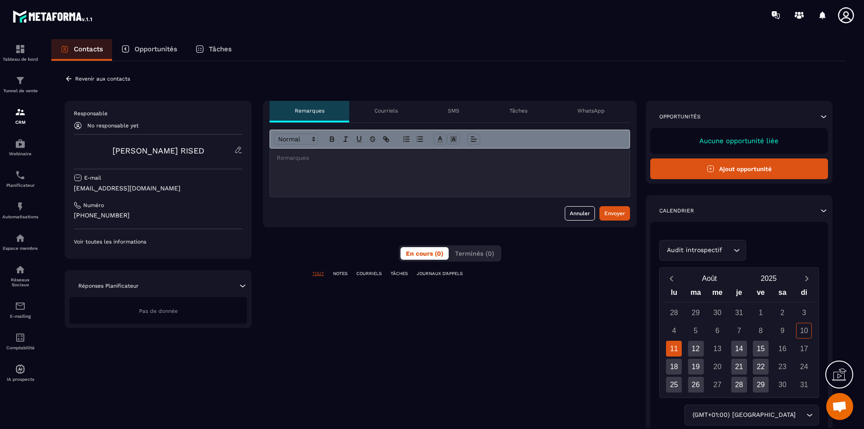
click at [68, 79] on icon at bounding box center [68, 78] width 5 height 5
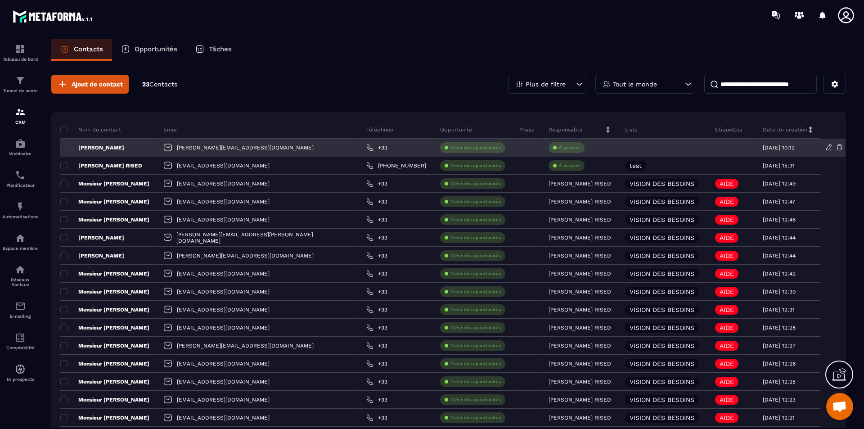
drag, startPoint x: 117, startPoint y: 145, endPoint x: 593, endPoint y: 152, distance: 476.1
click at [618, 152] on div at bounding box center [663, 148] width 90 height 18
click at [559, 147] on p "À associe" at bounding box center [569, 147] width 21 height 6
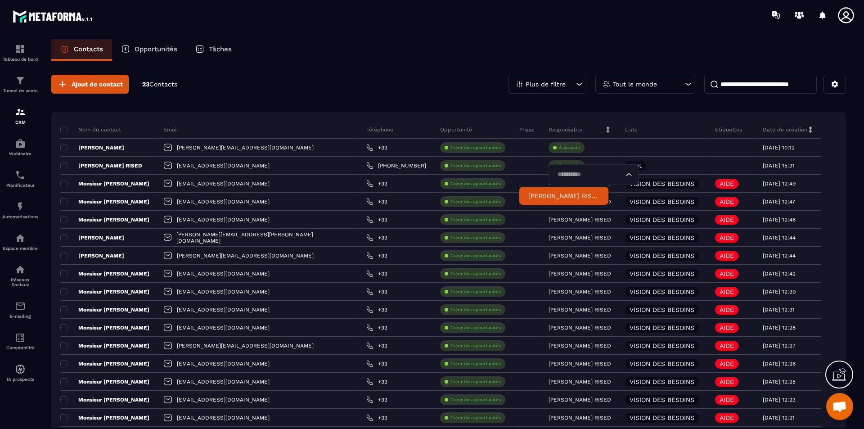
click at [549, 196] on p "[PERSON_NAME] RISED" at bounding box center [563, 195] width 71 height 9
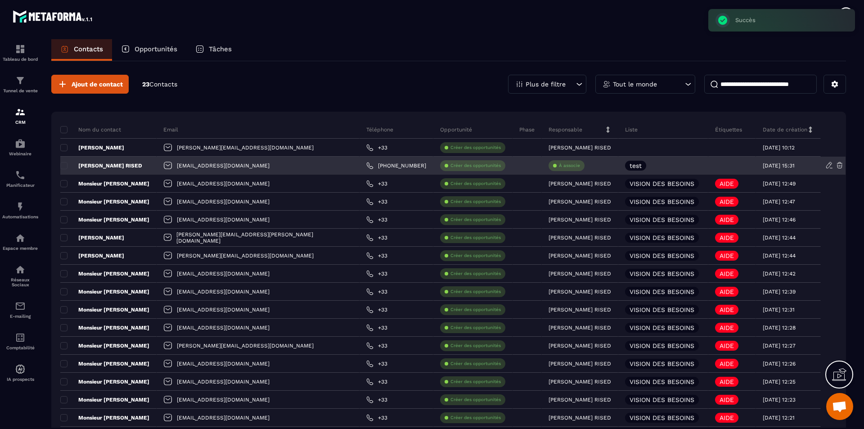
click at [559, 165] on p "À associe" at bounding box center [569, 165] width 21 height 6
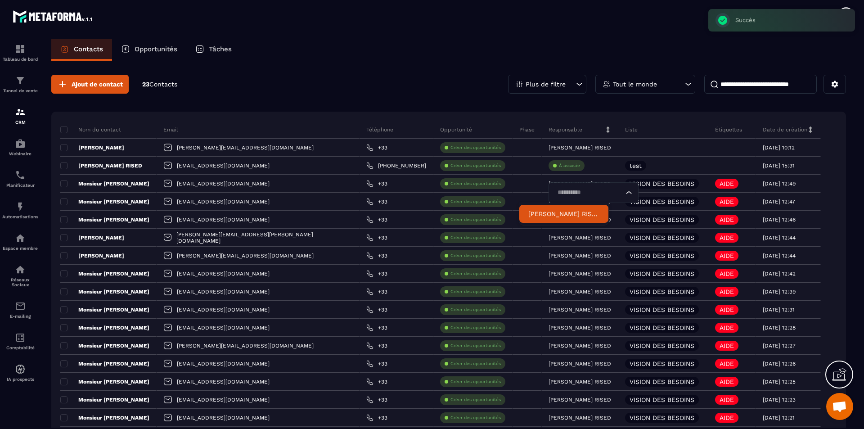
click at [550, 215] on p "[PERSON_NAME] RISED" at bounding box center [563, 213] width 71 height 9
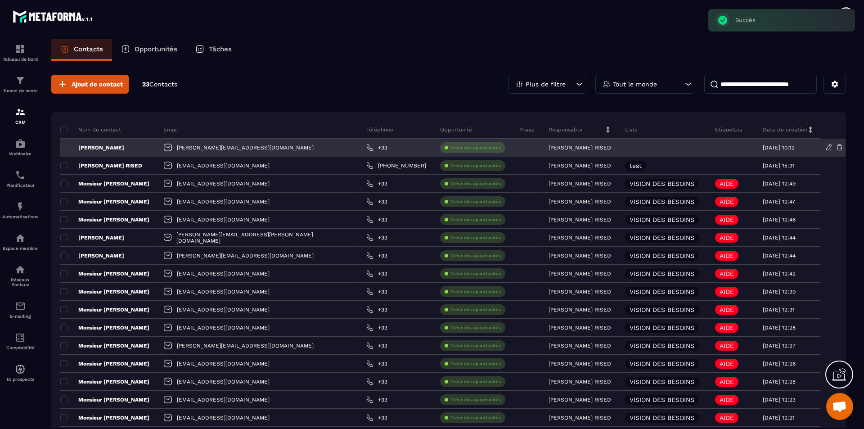
click at [618, 152] on div at bounding box center [663, 148] width 90 height 18
click at [827, 147] on icon at bounding box center [829, 147] width 8 height 8
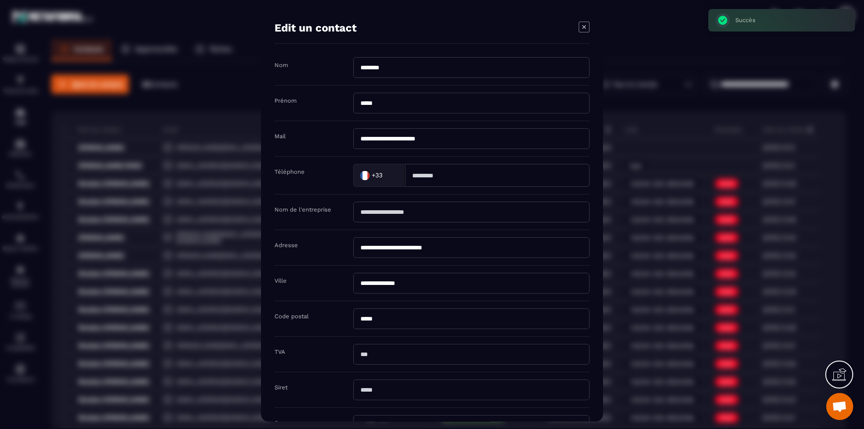
click at [586, 28] on icon "Modal window" at bounding box center [584, 27] width 11 height 11
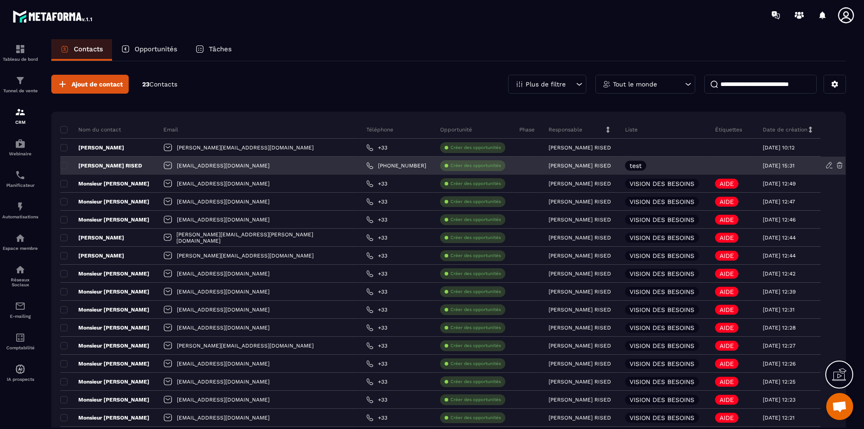
click at [825, 166] on icon at bounding box center [829, 165] width 8 height 8
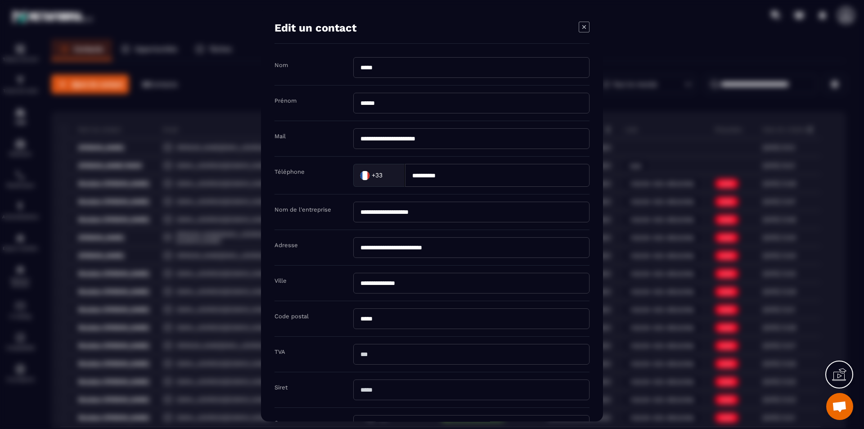
click at [417, 176] on input "**********" at bounding box center [497, 175] width 184 height 23
type input "*********"
click at [503, 218] on input "**********" at bounding box center [471, 212] width 236 height 21
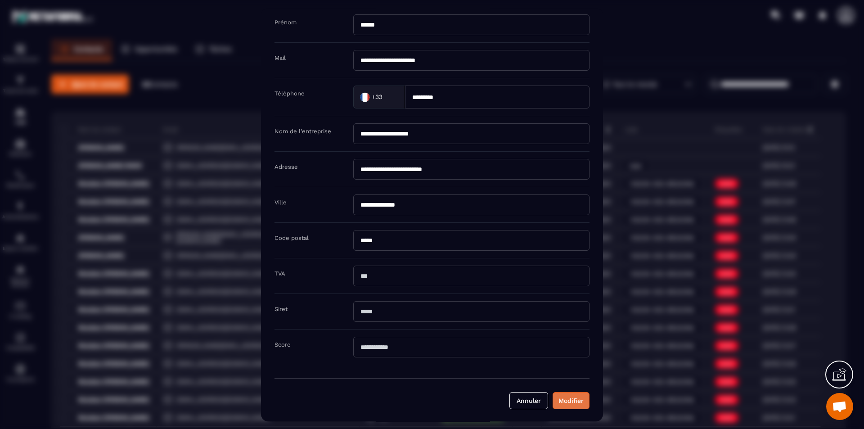
scroll to position [80, 0]
click at [580, 404] on button "Modifier" at bounding box center [571, 399] width 37 height 17
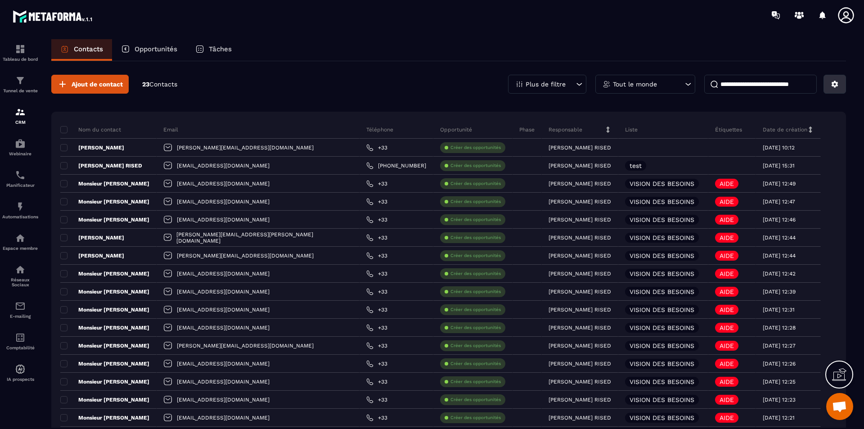
click at [834, 92] on button at bounding box center [834, 84] width 22 height 19
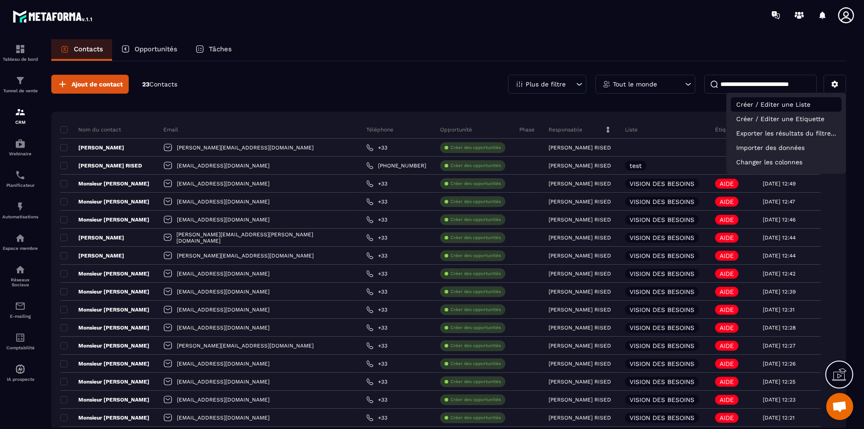
click at [795, 106] on p "Créer / Editer une Liste" at bounding box center [786, 104] width 111 height 14
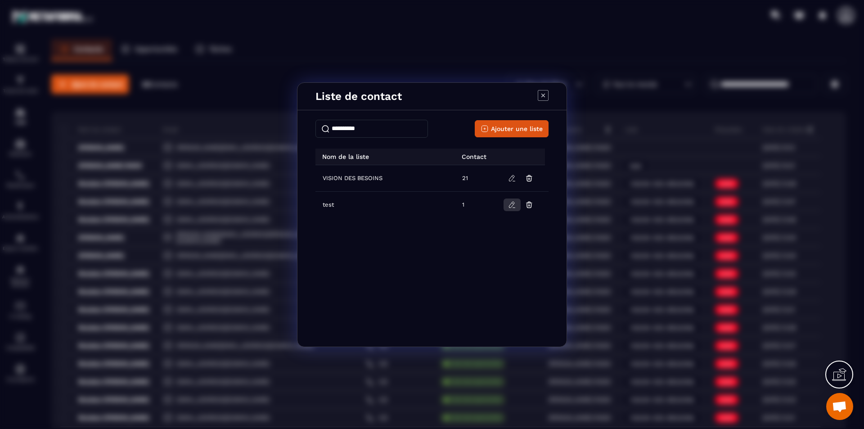
click at [510, 205] on icon "Modal window" at bounding box center [511, 205] width 5 height 6
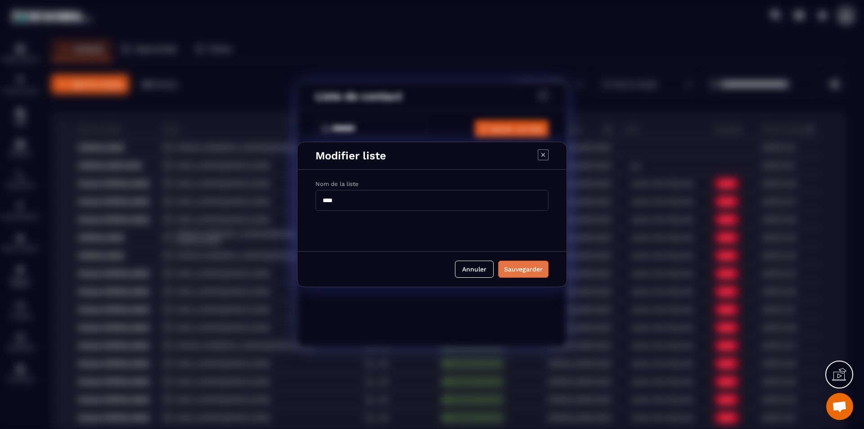
click at [520, 269] on div "Sauvegarder" at bounding box center [523, 269] width 39 height 9
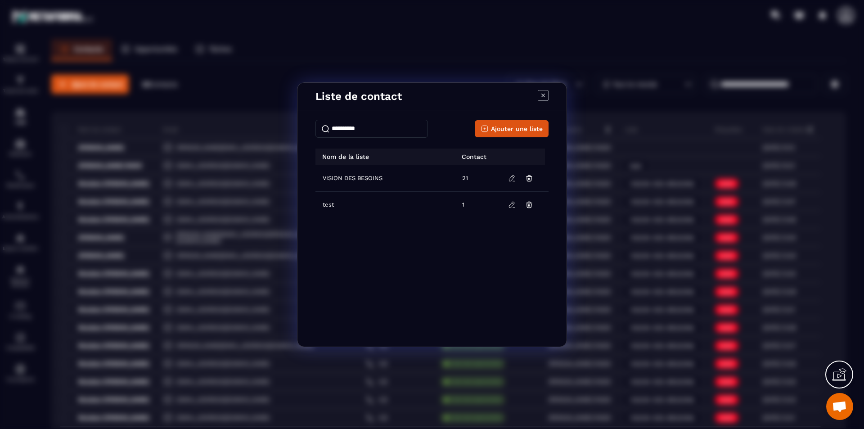
click at [544, 95] on icon "Modal window" at bounding box center [543, 95] width 11 height 11
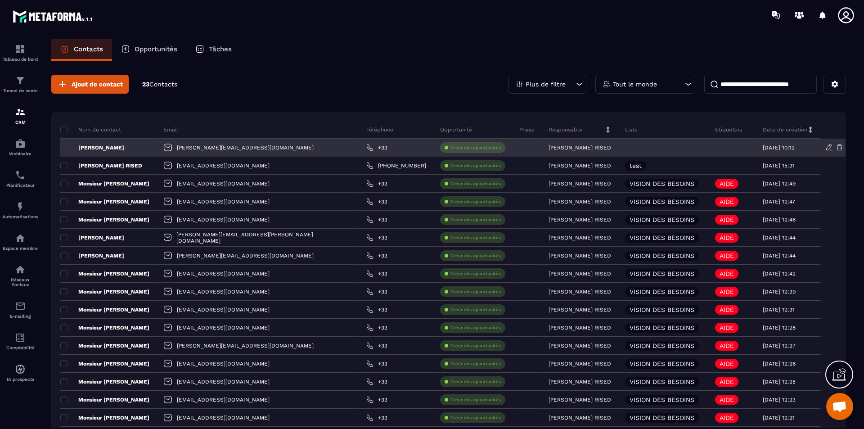
click at [102, 152] on div "[PERSON_NAME]" at bounding box center [108, 148] width 96 height 18
